Goal: Use online tool/utility: Use online tool/utility

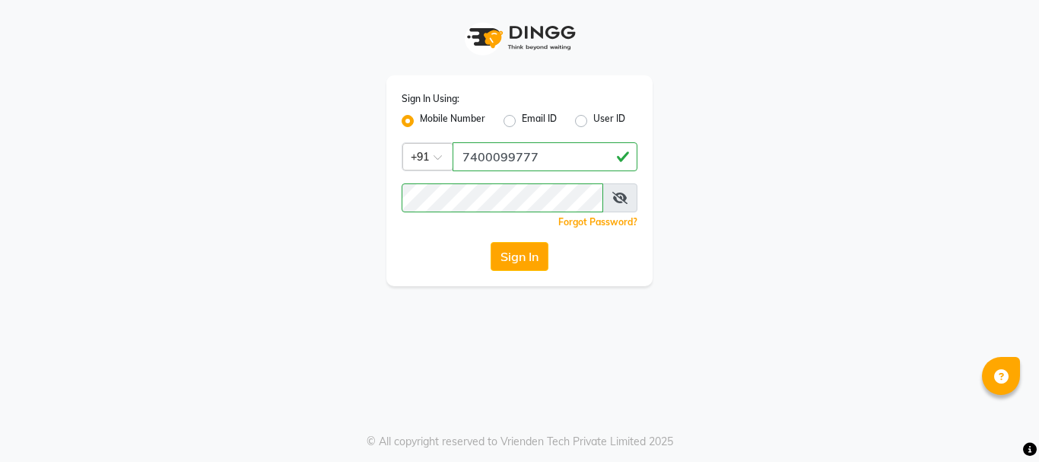
click at [593, 122] on label "User ID" at bounding box center [609, 121] width 32 height 18
click at [593, 122] on input "User ID" at bounding box center [598, 117] width 10 height 10
radio input "true"
radio input "false"
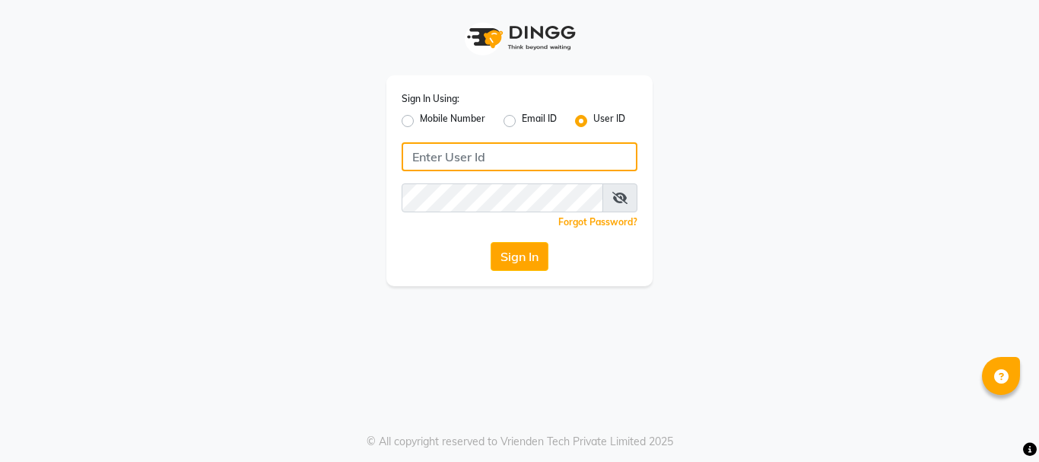
click at [557, 160] on input "Username" at bounding box center [519, 156] width 236 height 29
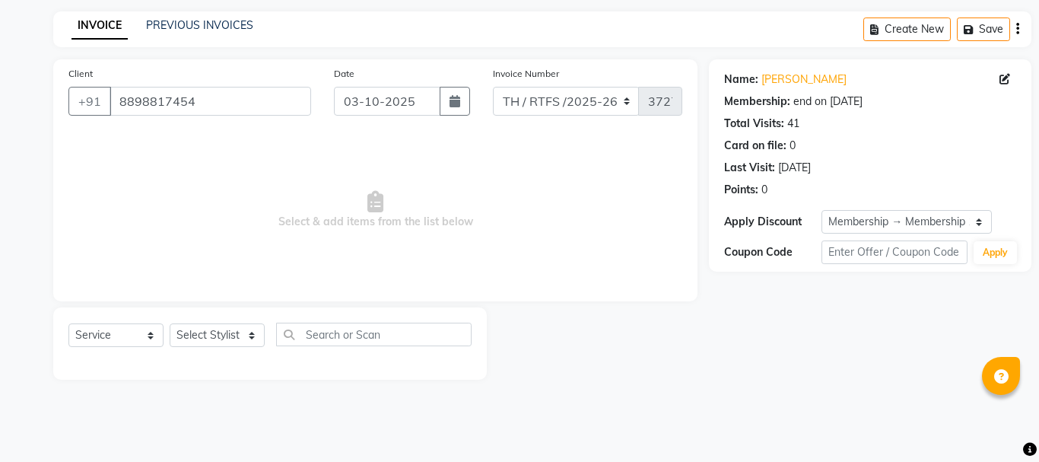
select select "service"
select select "1: Object"
